Goal: Participate in discussion: Engage in conversation with other users on a specific topic

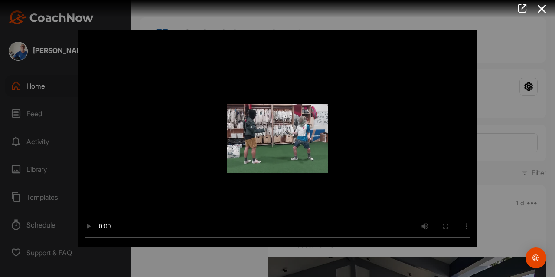
scroll to position [16130, 0]
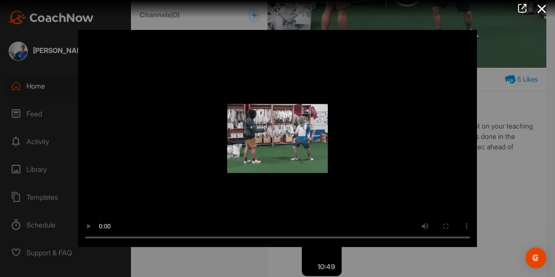
click at [529, 162] on div at bounding box center [277, 138] width 555 height 277
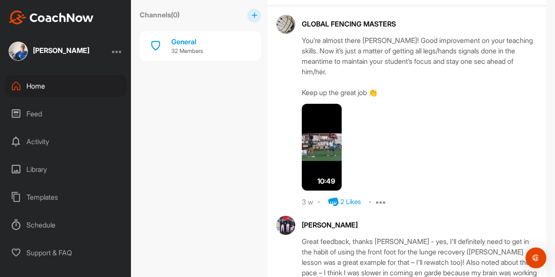
scroll to position [16234, 0]
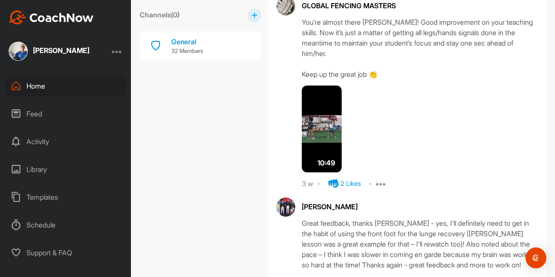
click at [331, 276] on icon at bounding box center [333, 281] width 10 height 10
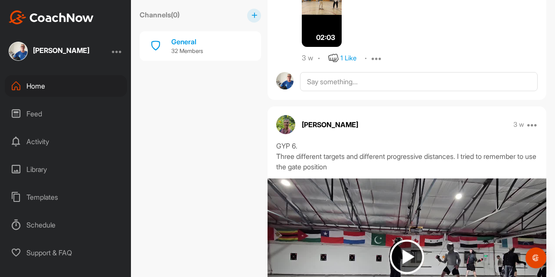
scroll to position [15380, 0]
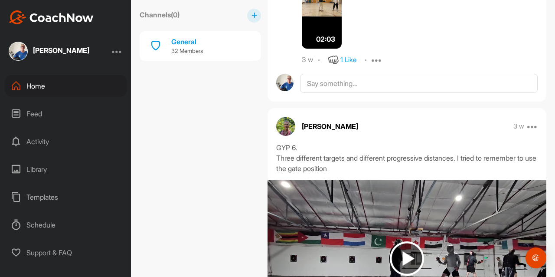
click at [402, 241] on img at bounding box center [407, 258] width 34 height 34
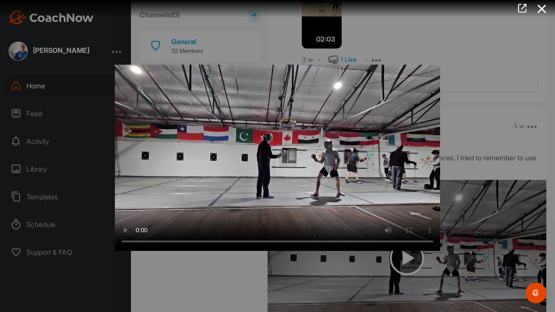
click at [440, 237] on video "Video Player" at bounding box center [277, 156] width 325 height 190
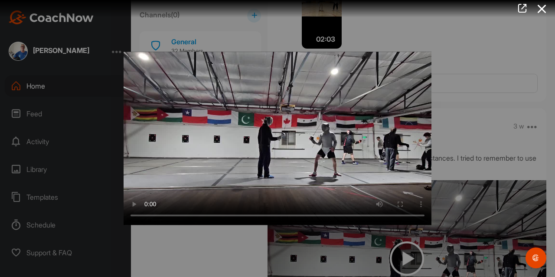
click at [515, 149] on div at bounding box center [277, 138] width 555 height 277
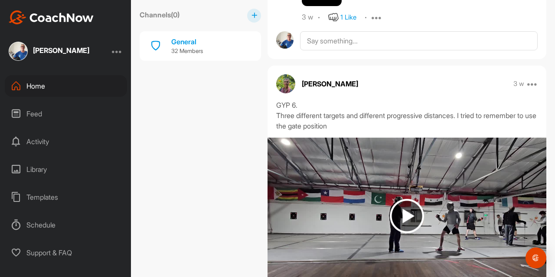
scroll to position [15437, 0]
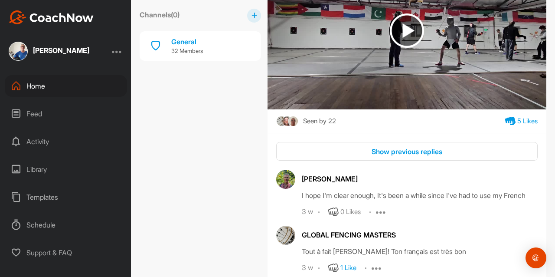
scroll to position [15607, 0]
click at [419, 147] on div "Show previous replies" at bounding box center [407, 152] width 248 height 10
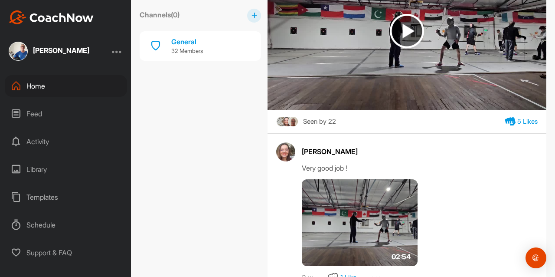
click at [361, 179] on img at bounding box center [360, 222] width 116 height 87
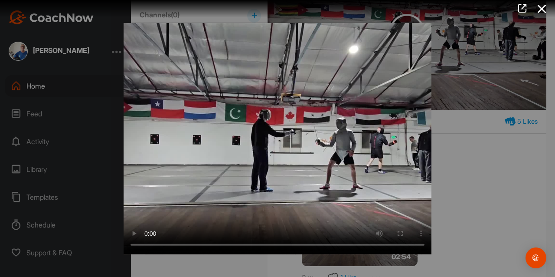
click at [468, 144] on div at bounding box center [277, 138] width 555 height 277
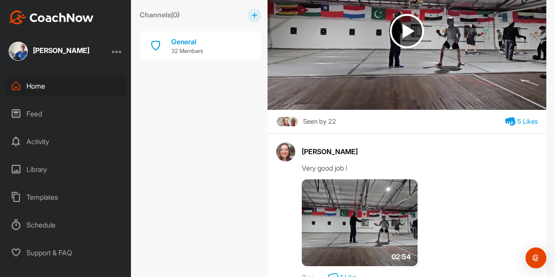
click at [335, 272] on icon at bounding box center [333, 277] width 10 height 10
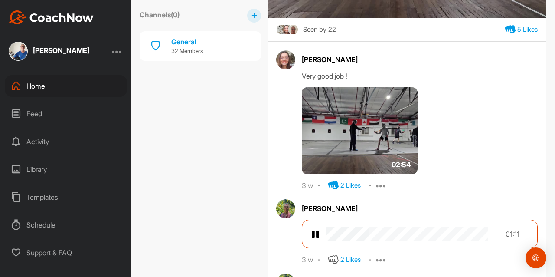
scroll to position [15699, 0]
click at [316, 229] on img at bounding box center [315, 234] width 9 height 10
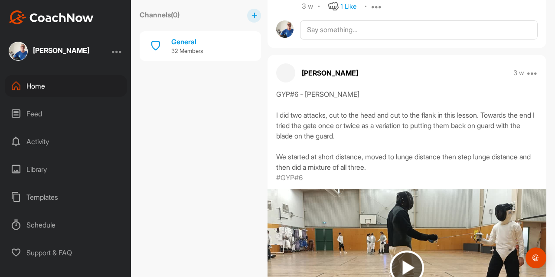
scroll to position [14958, 0]
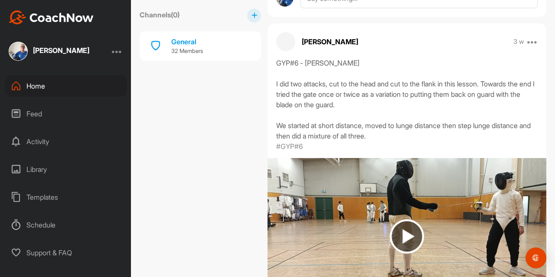
click at [405, 219] on img at bounding box center [407, 236] width 34 height 34
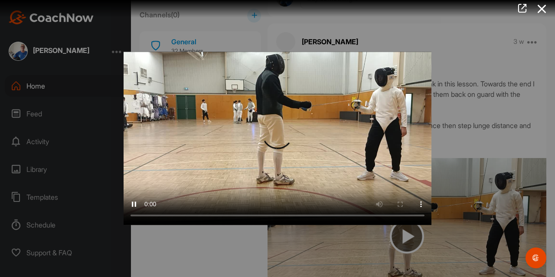
click at [474, 178] on div at bounding box center [277, 138] width 555 height 277
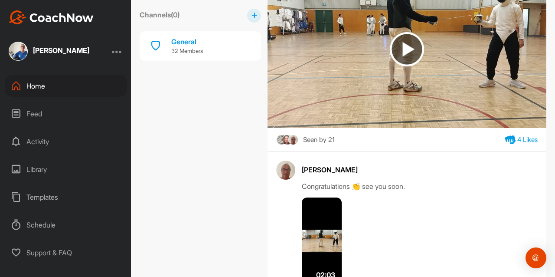
scroll to position [15145, 0]
click at [323, 197] on img at bounding box center [322, 240] width 40 height 87
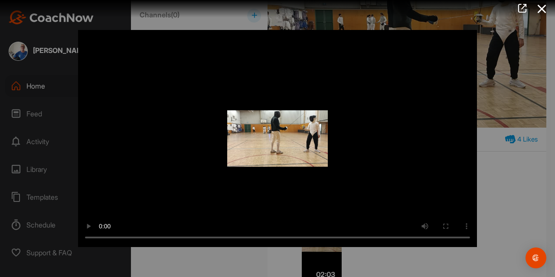
click at [510, 196] on div at bounding box center [277, 138] width 555 height 277
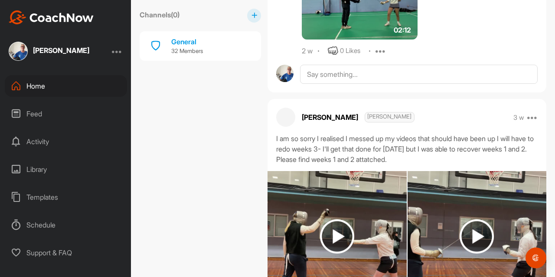
scroll to position [14316, 0]
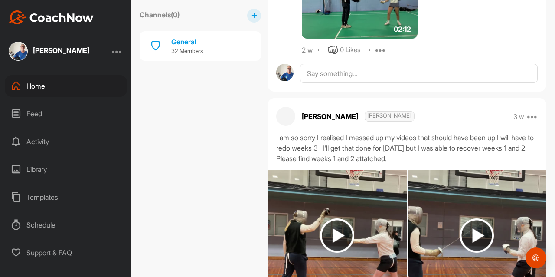
click at [338, 218] on img at bounding box center [337, 235] width 34 height 34
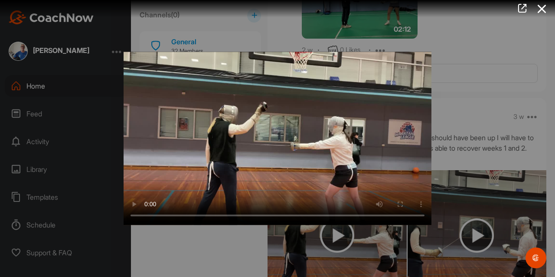
click at [484, 118] on div at bounding box center [277, 138] width 555 height 277
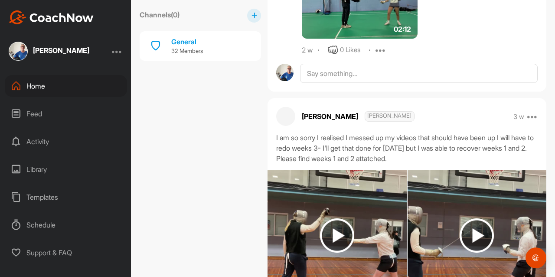
click at [475, 218] on img at bounding box center [477, 235] width 34 height 34
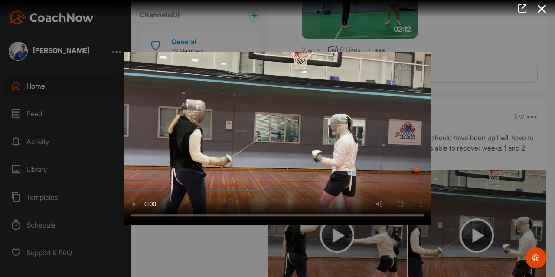
click at [213, 252] on div at bounding box center [277, 138] width 555 height 277
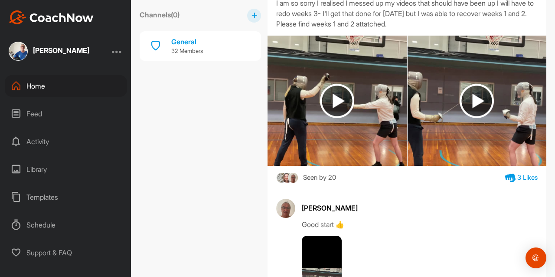
scroll to position [14453, 0]
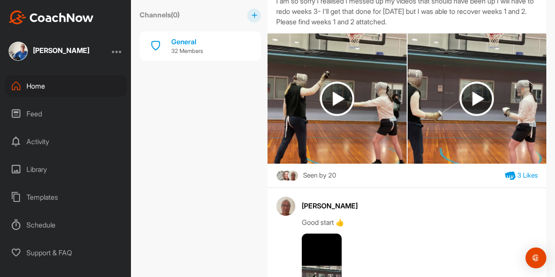
click at [325, 233] on img at bounding box center [322, 276] width 40 height 87
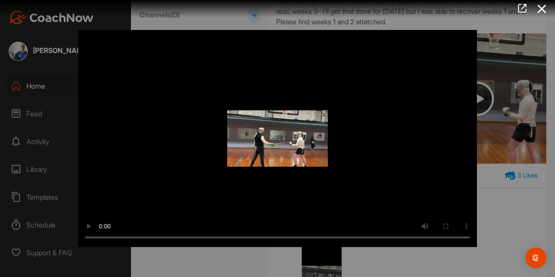
click at [500, 171] on div at bounding box center [277, 138] width 555 height 277
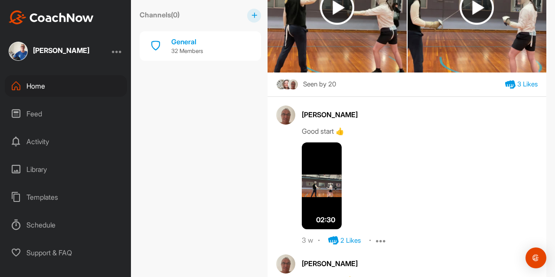
scroll to position [14544, 0]
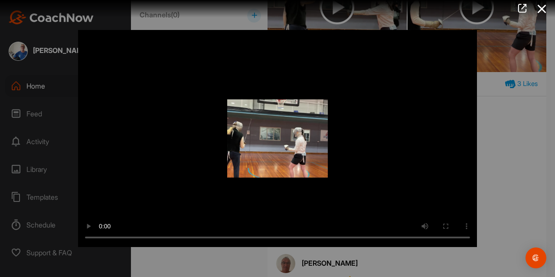
click at [518, 145] on div at bounding box center [277, 138] width 555 height 277
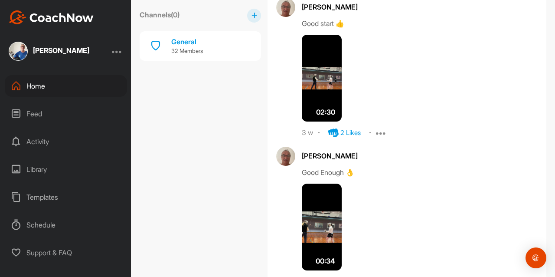
scroll to position [14671, 0]
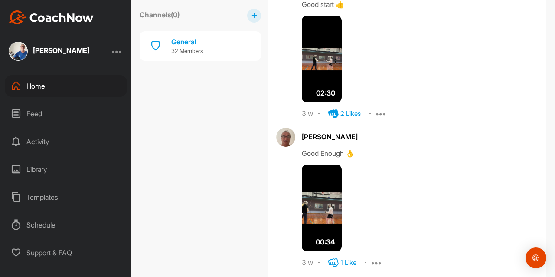
click at [337, 257] on icon at bounding box center [333, 262] width 10 height 10
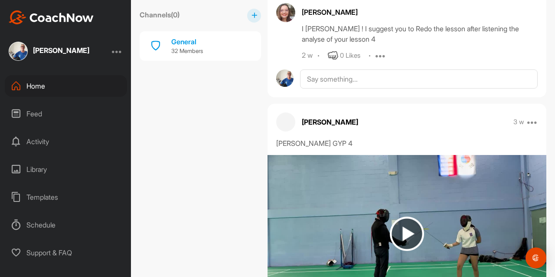
scroll to position [13903, 0]
click at [405, 217] on img at bounding box center [407, 234] width 34 height 34
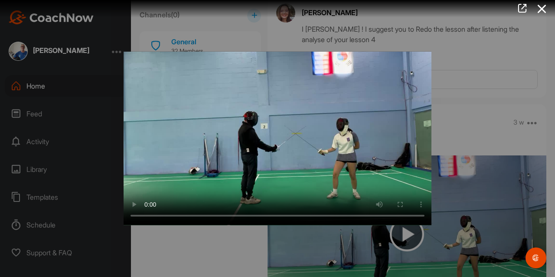
click at [512, 139] on div at bounding box center [277, 138] width 555 height 277
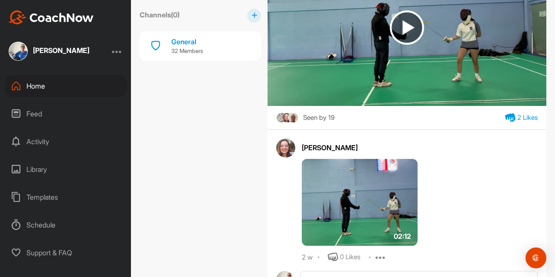
scroll to position [14112, 0]
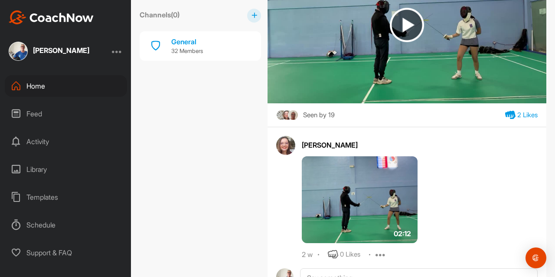
click at [355, 156] on img at bounding box center [360, 199] width 116 height 87
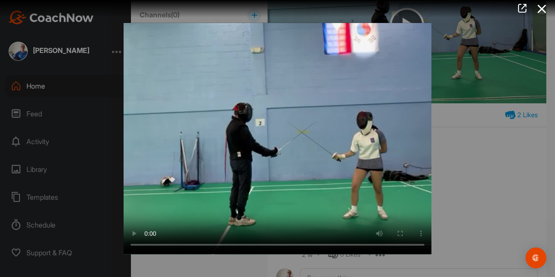
click at [504, 173] on div at bounding box center [277, 138] width 555 height 277
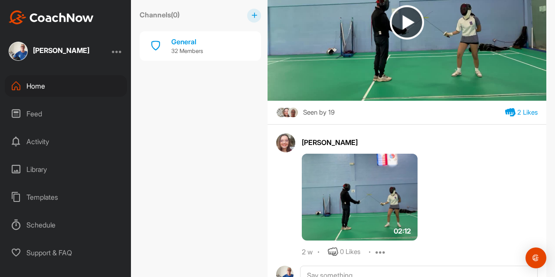
scroll to position [14115, 0]
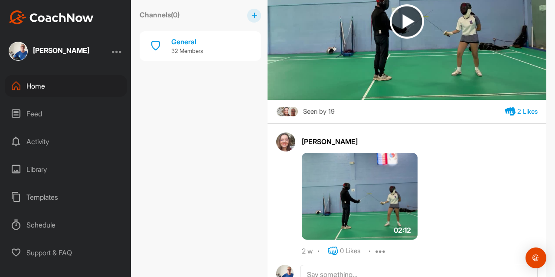
click at [334, 245] on icon at bounding box center [333, 250] width 10 height 10
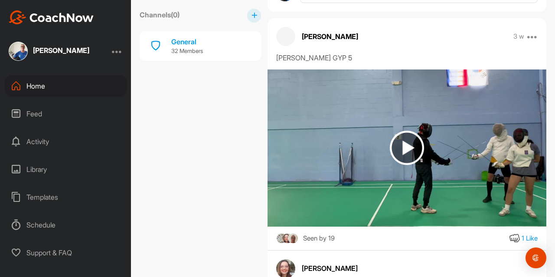
scroll to position [13648, 0]
click at [406, 130] on img at bounding box center [407, 147] width 34 height 34
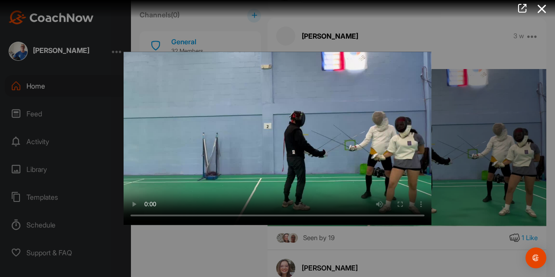
click at [460, 189] on div at bounding box center [277, 138] width 555 height 277
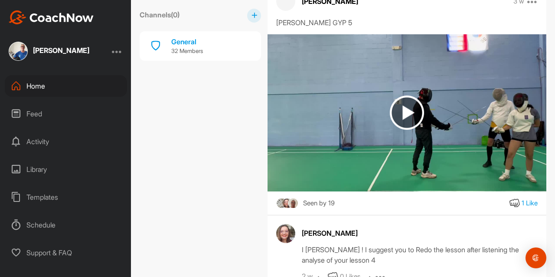
scroll to position [13669, 0]
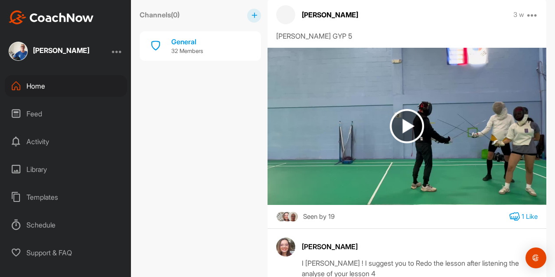
click at [510, 211] on icon at bounding box center [515, 216] width 10 height 10
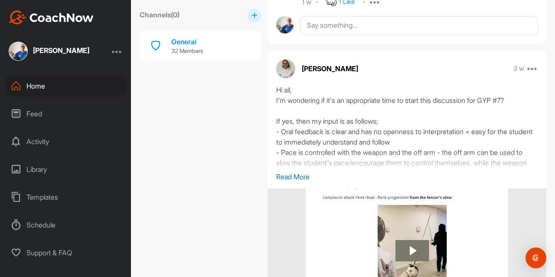
scroll to position [13222, 0]
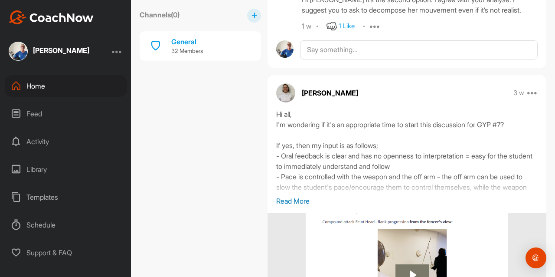
click at [296, 196] on p "Read More" at bounding box center [407, 201] width 262 height 10
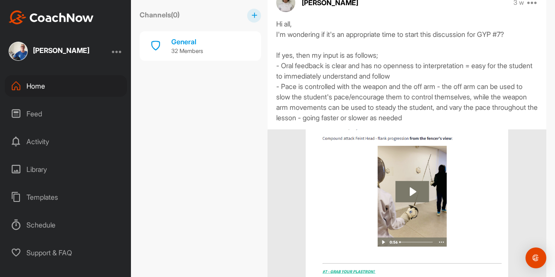
scroll to position [13312, 0]
click at [410, 134] on img at bounding box center [407, 216] width 203 height 173
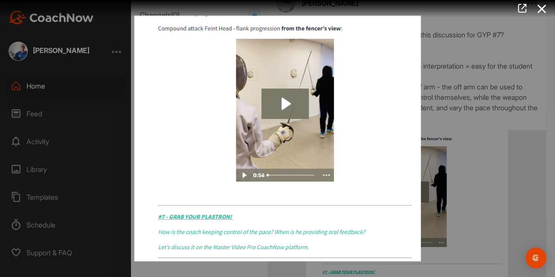
click at [290, 108] on img at bounding box center [278, 138] width 304 height 263
click at [286, 105] on img at bounding box center [278, 138] width 304 height 263
click at [287, 101] on img at bounding box center [278, 138] width 304 height 263
click at [474, 143] on div at bounding box center [277, 138] width 555 height 277
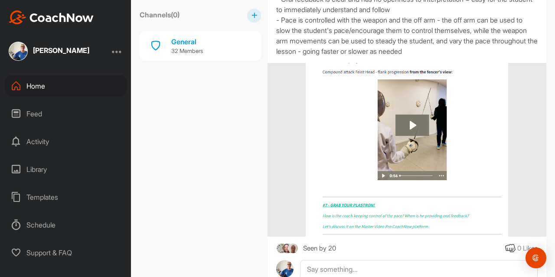
scroll to position [13379, 0]
click at [505, 242] on icon at bounding box center [510, 247] width 10 height 10
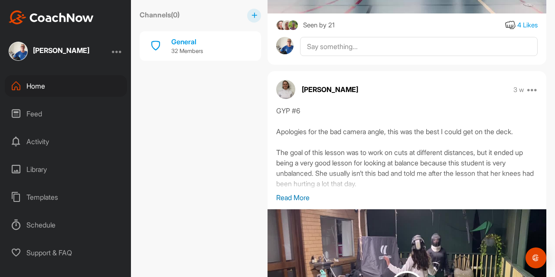
scroll to position [12515, 0]
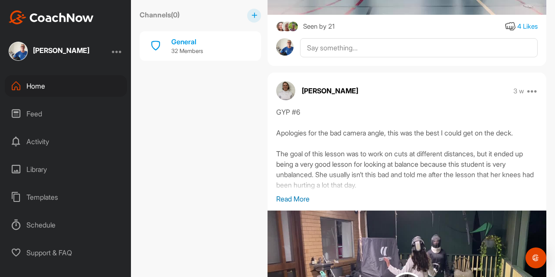
click at [295, 193] on p "Read More" at bounding box center [407, 198] width 262 height 10
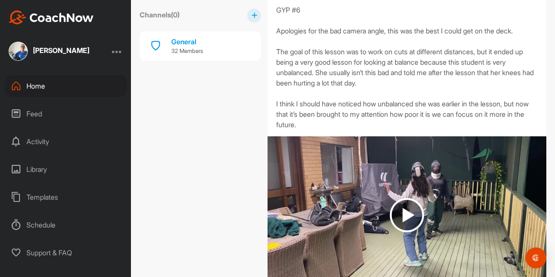
scroll to position [12617, 0]
click at [409, 197] on img at bounding box center [407, 214] width 34 height 34
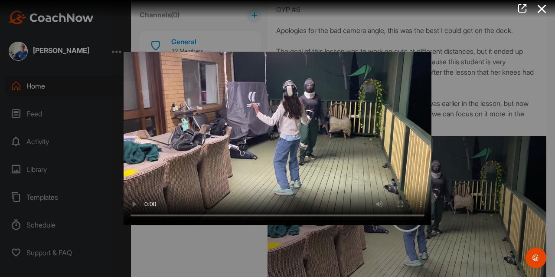
click at [517, 178] on div at bounding box center [277, 138] width 555 height 277
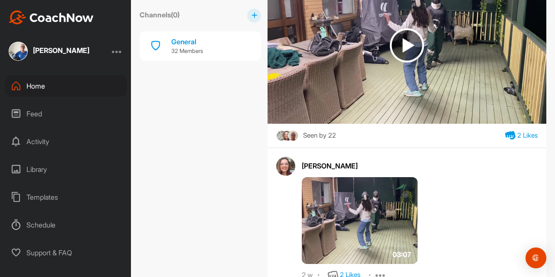
scroll to position [12788, 0]
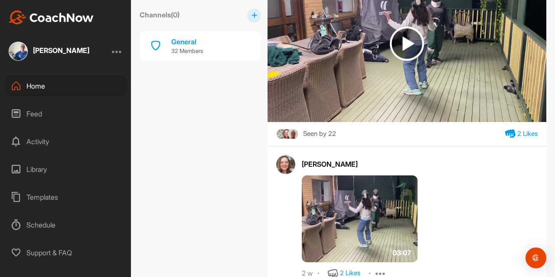
click at [362, 175] on img at bounding box center [360, 218] width 116 height 87
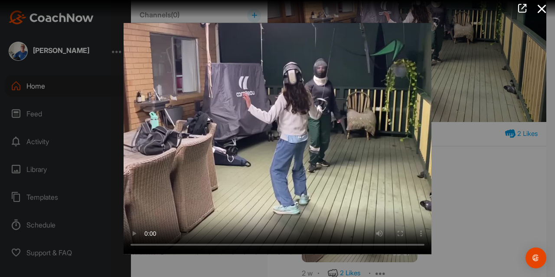
click at [489, 173] on div at bounding box center [277, 138] width 555 height 277
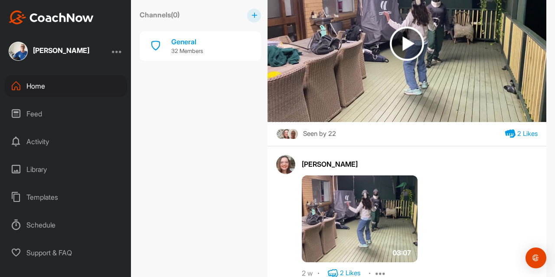
click at [335, 268] on icon at bounding box center [333, 273] width 10 height 10
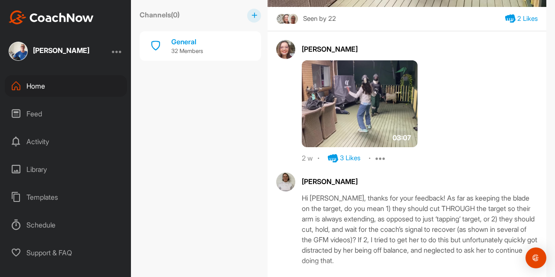
scroll to position [12906, 0]
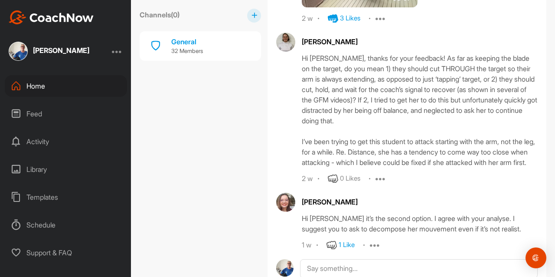
scroll to position [13049, 0]
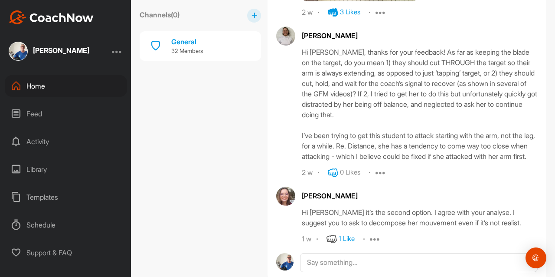
click at [333, 167] on icon at bounding box center [333, 172] width 10 height 10
click at [332, 234] on icon at bounding box center [332, 239] width 10 height 10
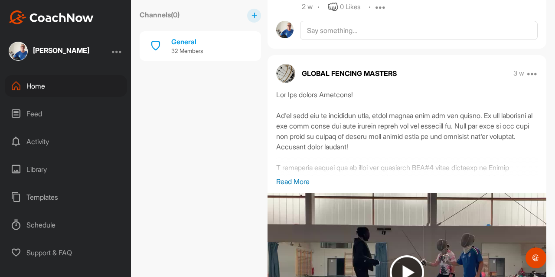
scroll to position [12180, 0]
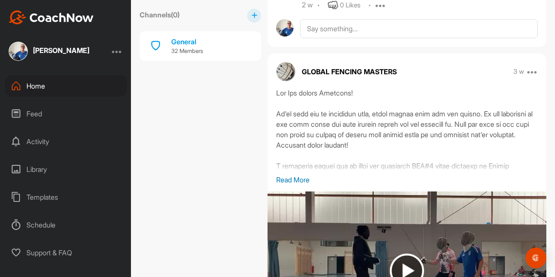
click at [290, 174] on p "Read More" at bounding box center [407, 179] width 262 height 10
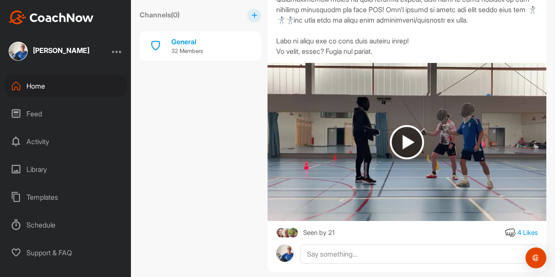
scroll to position [12428, 0]
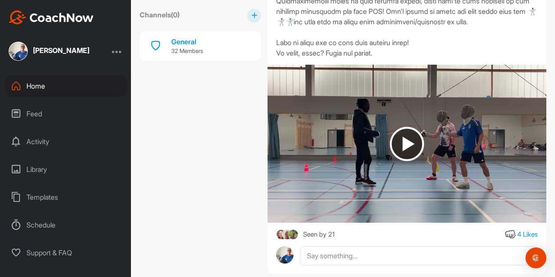
click at [409, 127] on img at bounding box center [407, 144] width 34 height 34
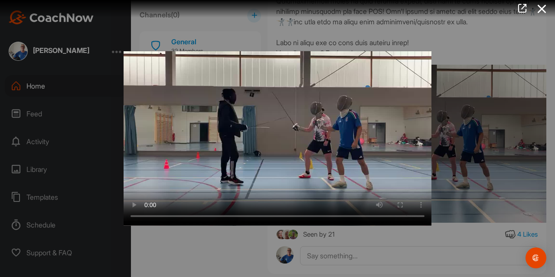
click at [460, 233] on div at bounding box center [277, 138] width 555 height 277
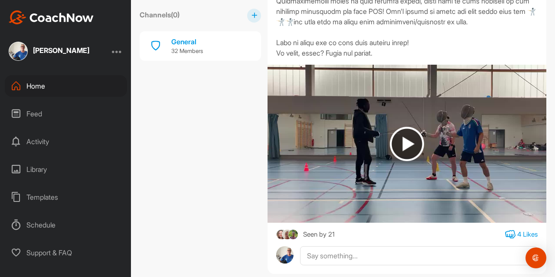
click at [507, 229] on icon at bounding box center [510, 234] width 10 height 10
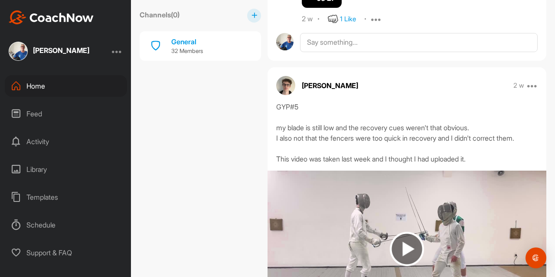
scroll to position [11577, 0]
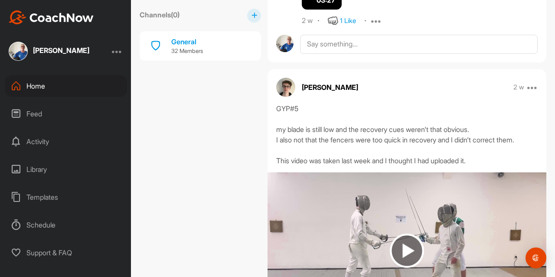
click at [404, 233] on img at bounding box center [407, 250] width 34 height 34
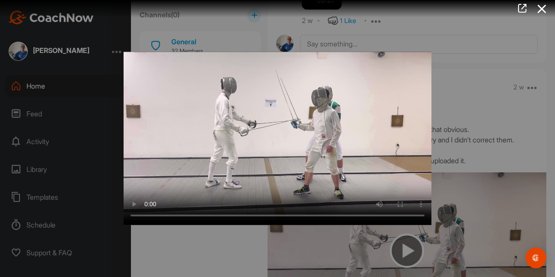
click at [518, 69] on div at bounding box center [277, 138] width 555 height 277
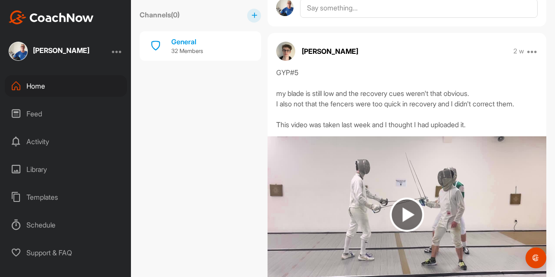
scroll to position [11616, 0]
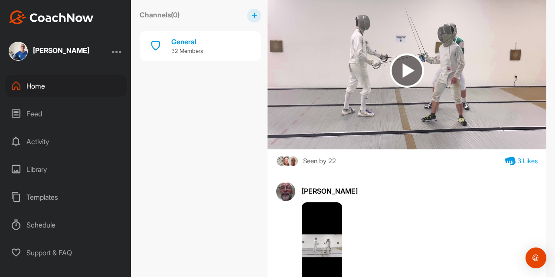
scroll to position [11762, 0]
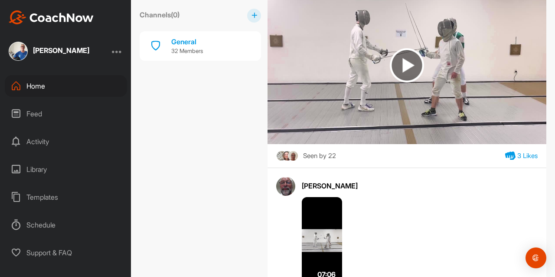
click at [316, 197] on img at bounding box center [322, 240] width 40 height 87
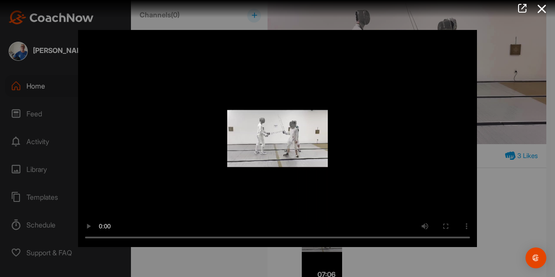
click at [504, 167] on div at bounding box center [277, 138] width 555 height 277
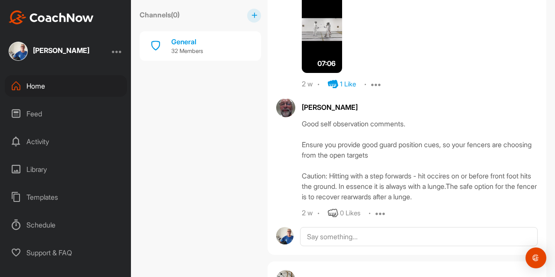
scroll to position [11977, 0]
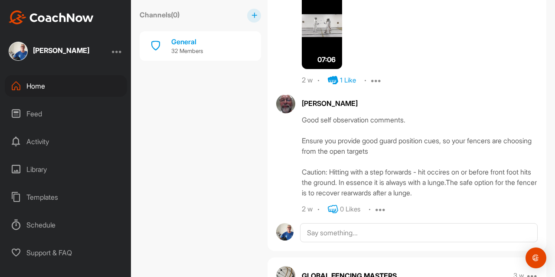
click at [337, 204] on icon at bounding box center [333, 209] width 10 height 10
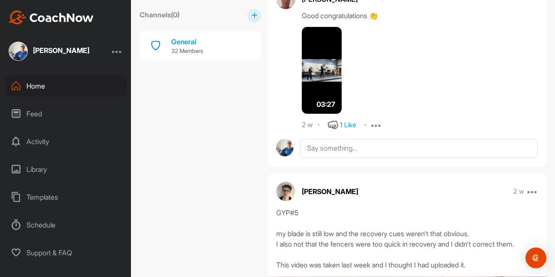
scroll to position [11474, 0]
